Goal: Task Accomplishment & Management: Manage account settings

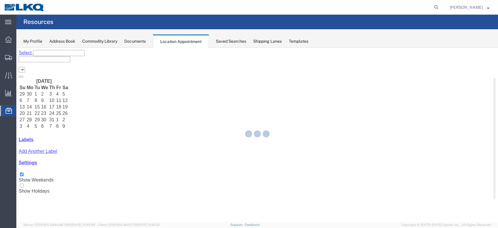
select select "27634"
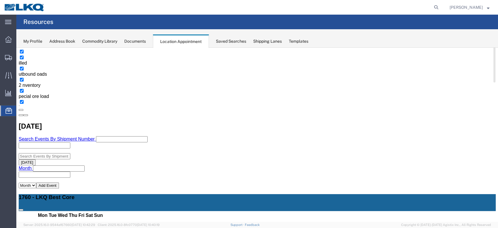
scroll to position [78, 0]
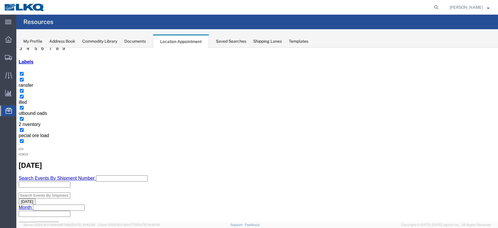
select select "1"
select select
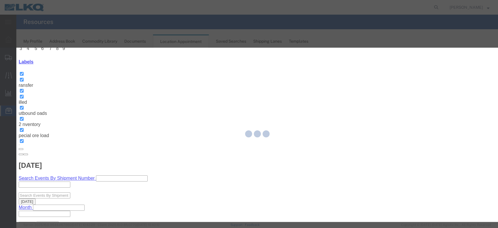
select select
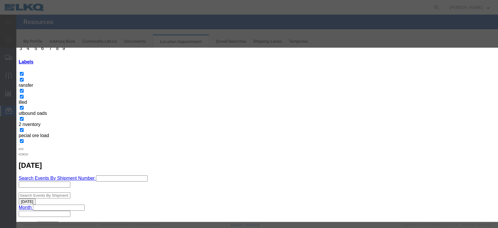
scroll to position [58, 0]
type input "de"
select select "40"
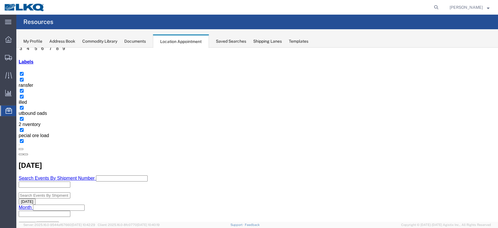
scroll to position [0, 0]
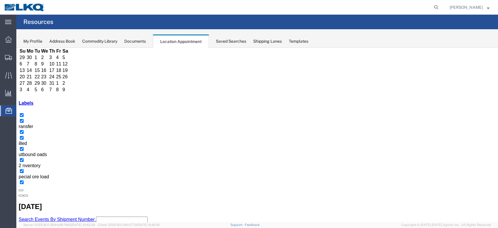
scroll to position [78, 0]
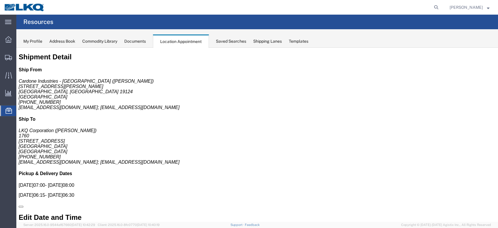
scroll to position [0, 0]
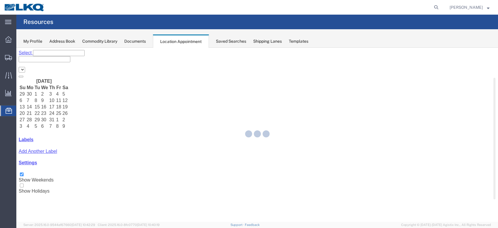
select select "27634"
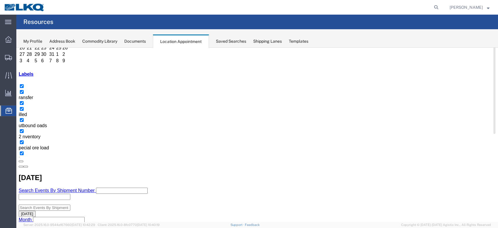
scroll to position [78, 0]
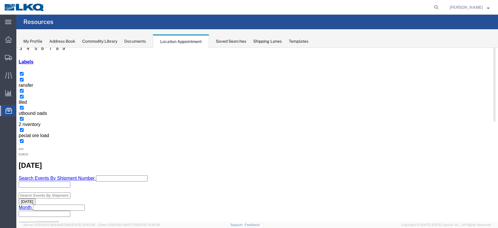
select select "1"
select select
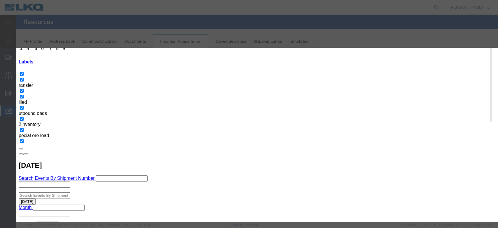
select select
type input "de"
select select "40"
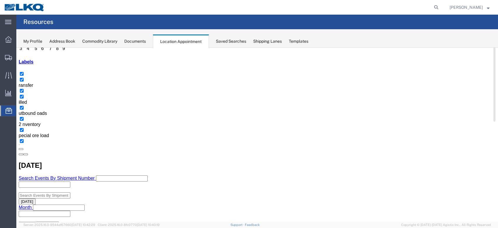
scroll to position [0, 0]
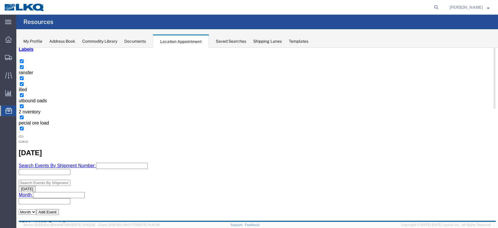
scroll to position [78, 0]
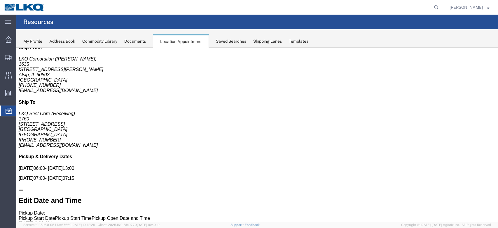
scroll to position [0, 0]
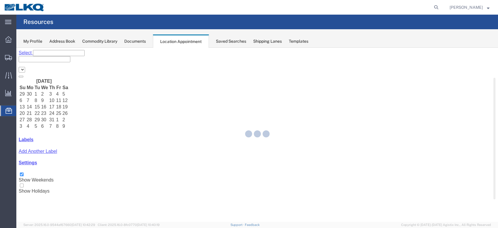
select select "27634"
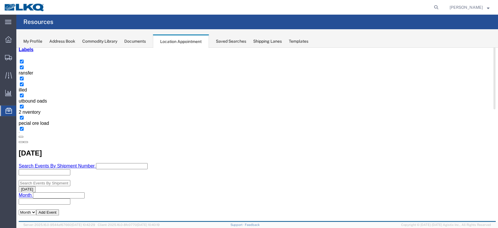
scroll to position [78, 0]
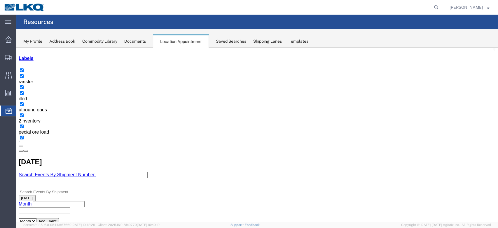
scroll to position [117, 0]
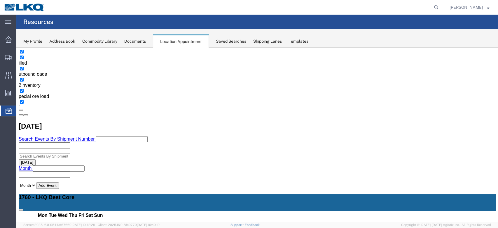
select select "1"
select select
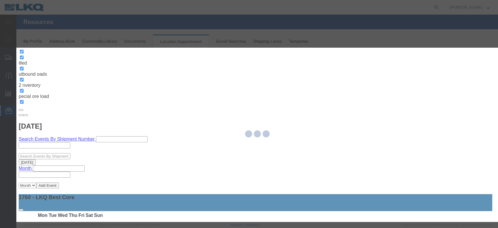
select select
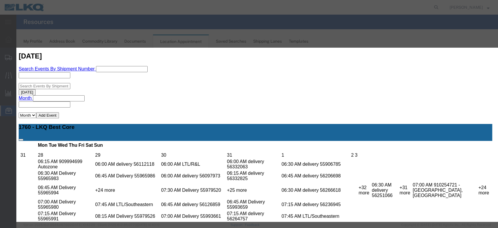
scroll to position [194, 0]
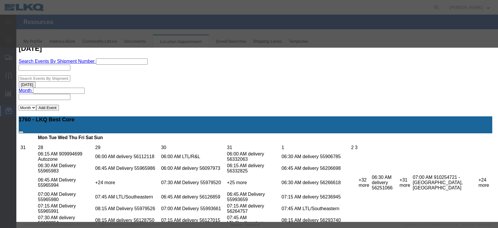
type input "de"
select select "40"
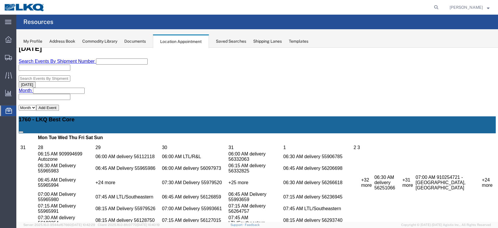
scroll to position [0, 0]
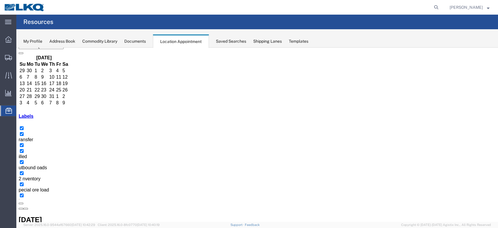
scroll to position [39, 0]
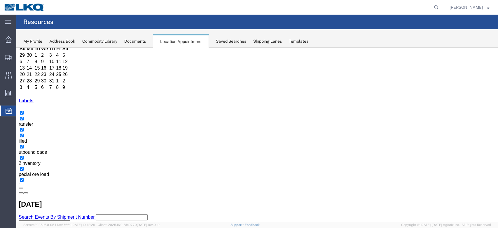
select select "100"
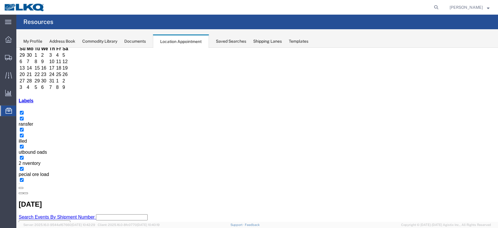
select select "1"
select select
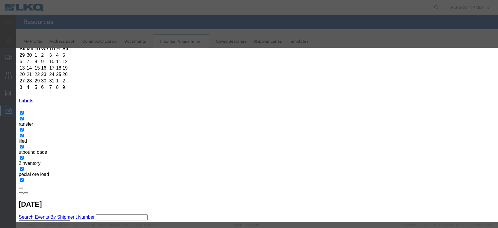
scroll to position [58, 0]
type input "de"
select select "40"
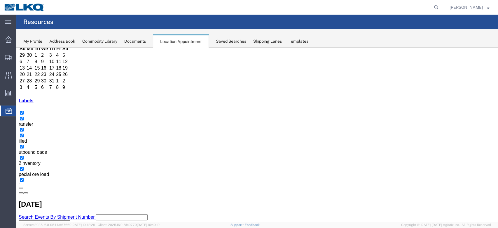
scroll to position [0, 0]
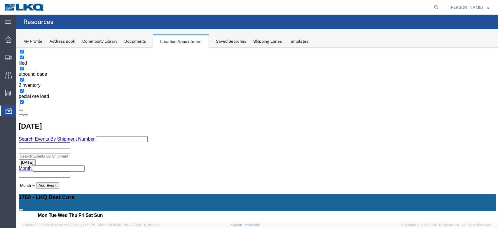
scroll to position [78, 0]
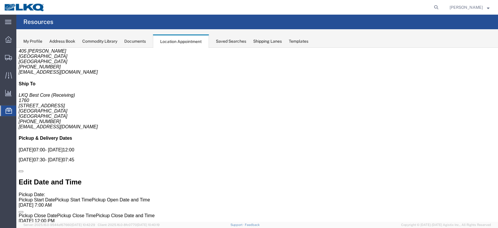
scroll to position [0, 0]
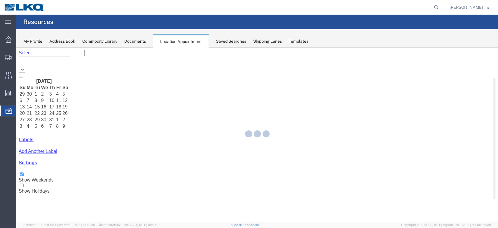
select select "27634"
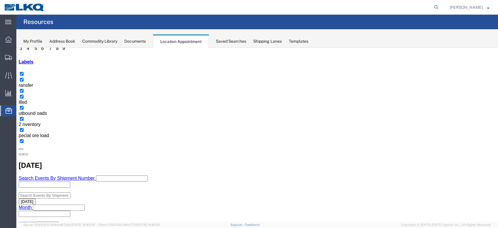
scroll to position [117, 0]
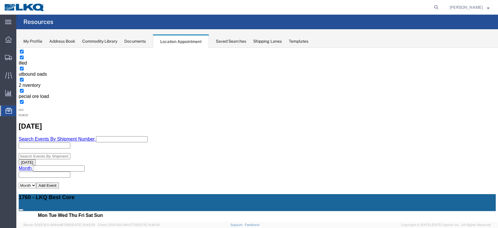
select select "1"
select select
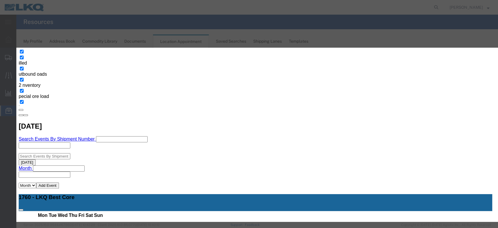
select select
type input "de"
select select "40"
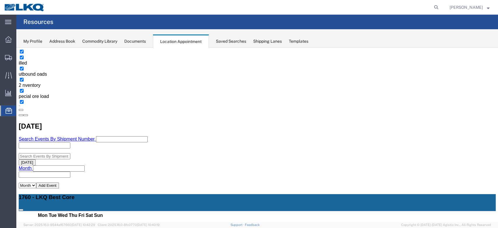
scroll to position [0, 0]
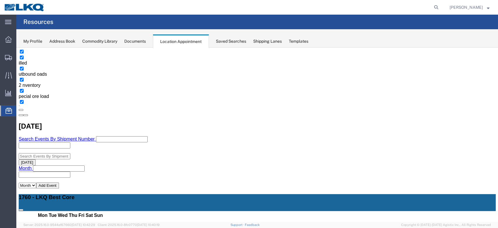
scroll to position [78, 0]
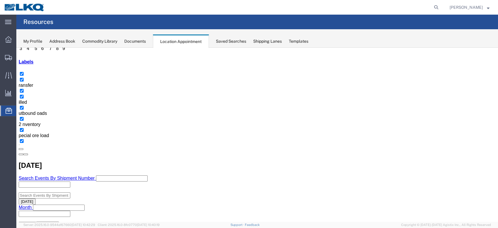
select select "1"
select select "24"
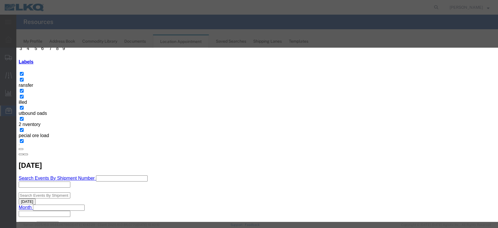
scroll to position [39, 0]
type input "m"
select select "100"
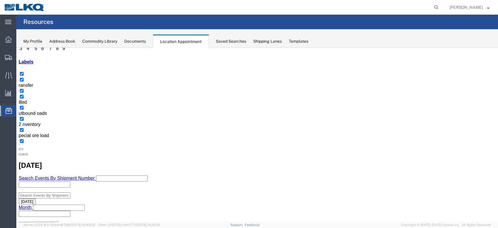
scroll to position [0, 0]
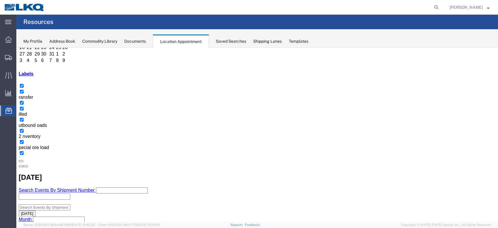
scroll to position [78, 0]
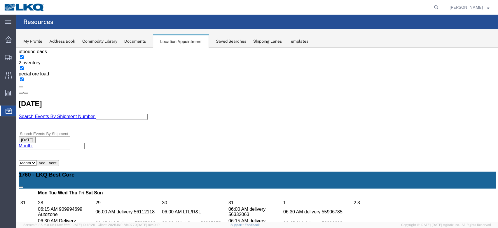
scroll to position [156, 0]
